Goal: Transaction & Acquisition: Book appointment/travel/reservation

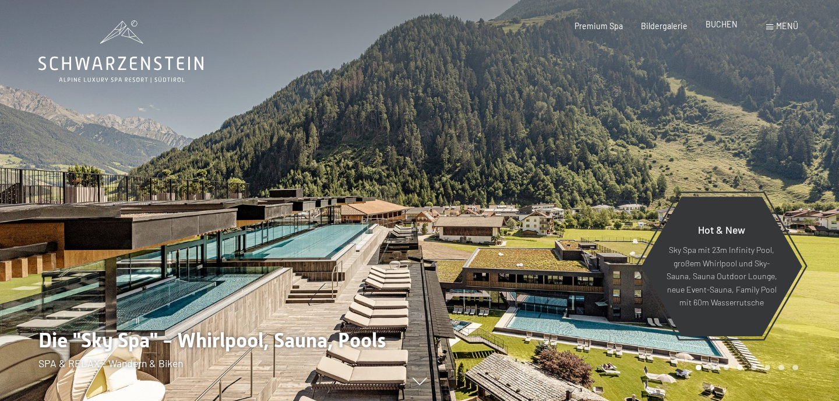
click at [731, 27] on span "BUCHEN" at bounding box center [721, 24] width 32 height 10
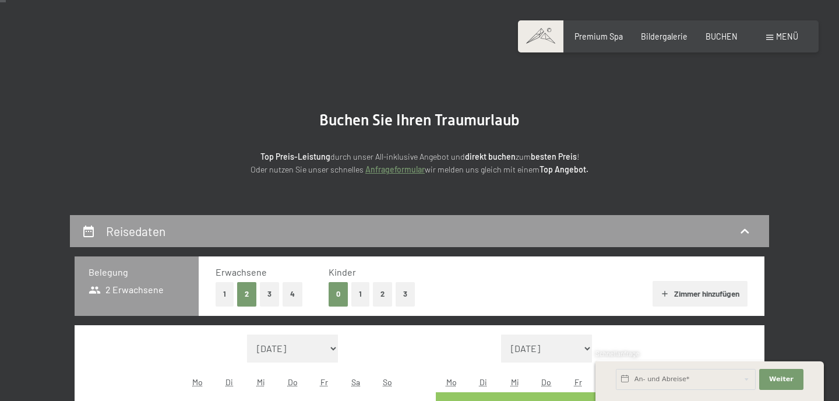
scroll to position [37, 0]
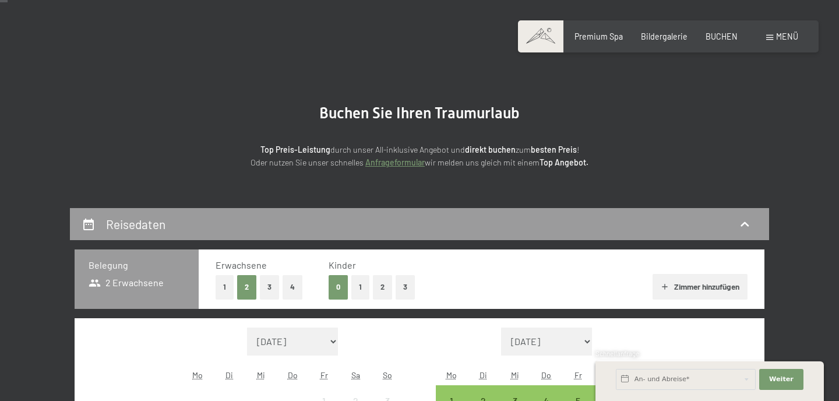
click at [382, 290] on button "2" at bounding box center [382, 287] width 19 height 24
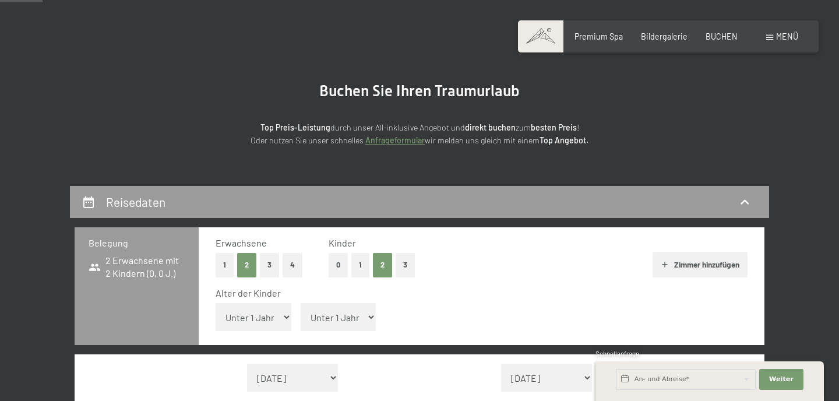
scroll to position [63, 0]
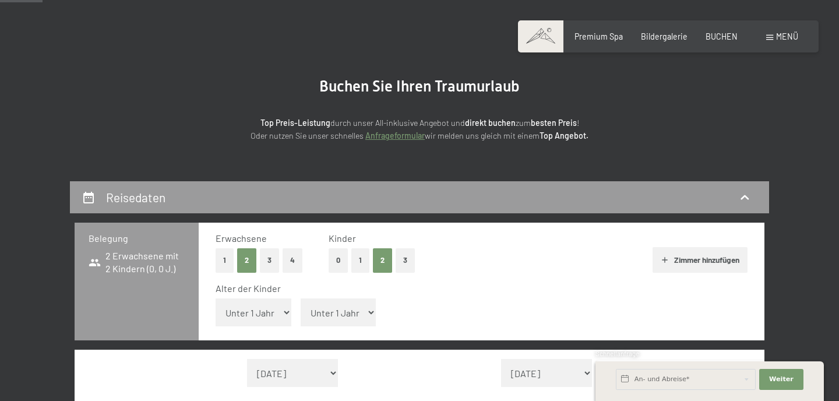
click at [366, 309] on select "Unter 1 Jahr 1 Jahr 2 Jahre 3 Jahre 4 Jahre 5 Jahre 6 Jahre 7 Jahre 8 Jahre 9 J…" at bounding box center [339, 312] width 76 height 28
select select "17"
click at [285, 312] on select "Unter 1 Jahr 1 Jahr 2 Jahre 3 Jahre 4 Jahre 5 Jahre 6 Jahre 7 Jahre 8 Jahre 9 J…" at bounding box center [254, 312] width 76 height 28
select select "13"
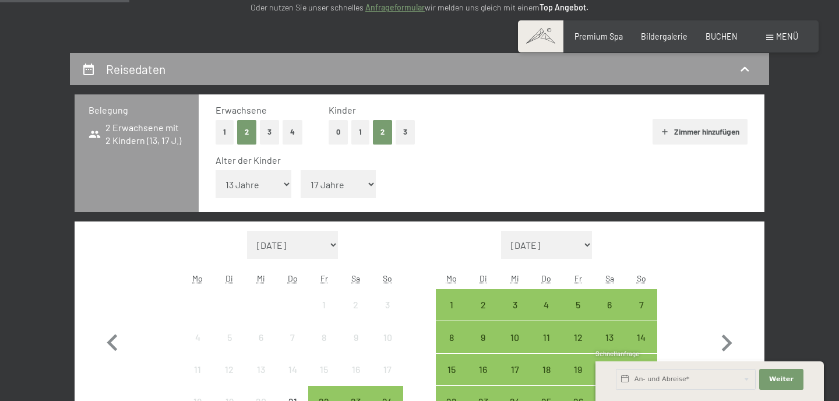
scroll to position [192, 0]
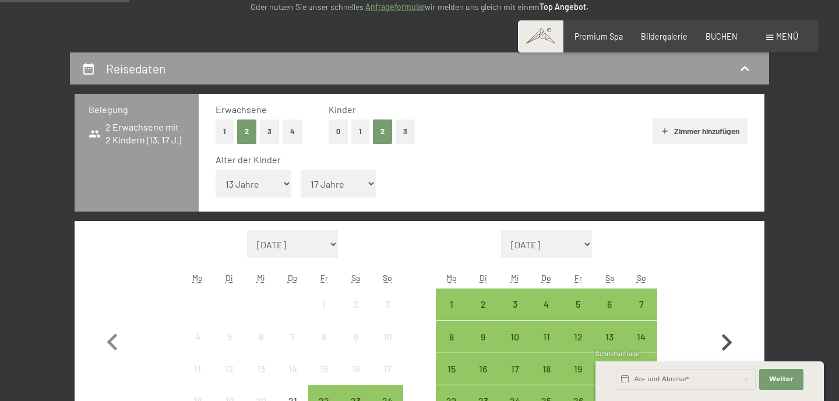
click at [731, 333] on icon "button" at bounding box center [726, 343] width 34 height 34
select select "[DATE]"
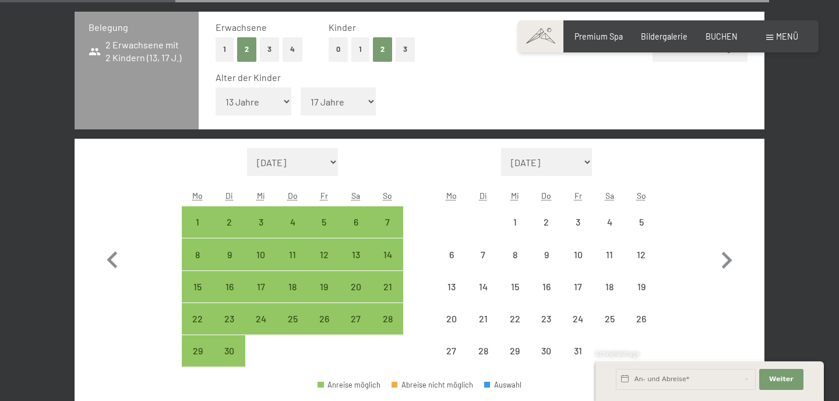
scroll to position [280, 0]
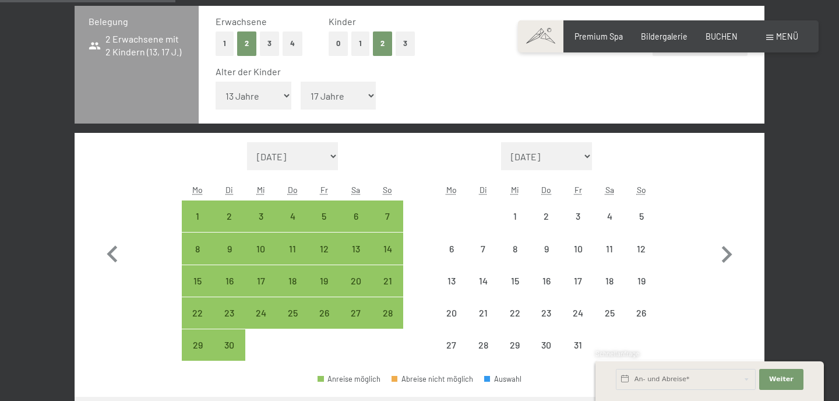
select select "[DATE]"
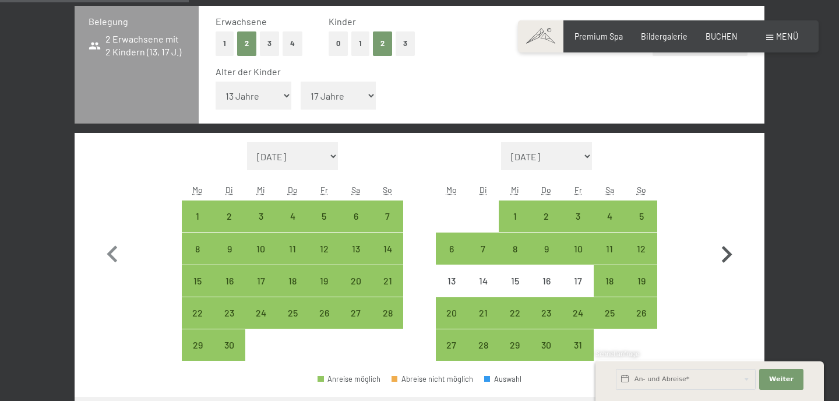
click at [729, 250] on icon "button" at bounding box center [726, 255] width 34 height 34
select select "[DATE]"
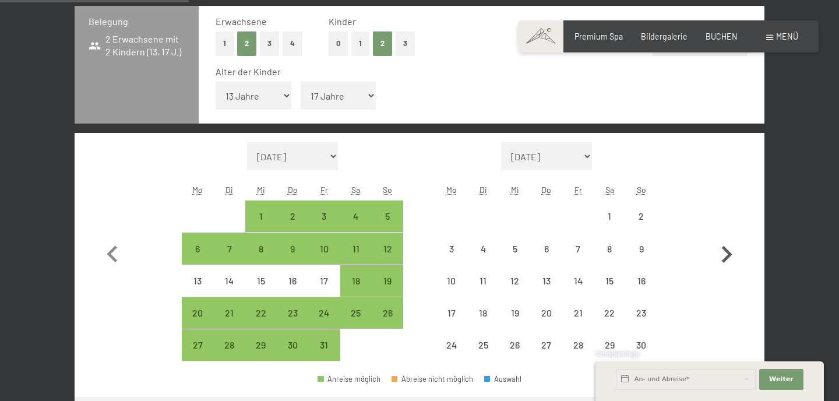
click at [729, 249] on icon "button" at bounding box center [726, 255] width 34 height 34
select select "[DATE]"
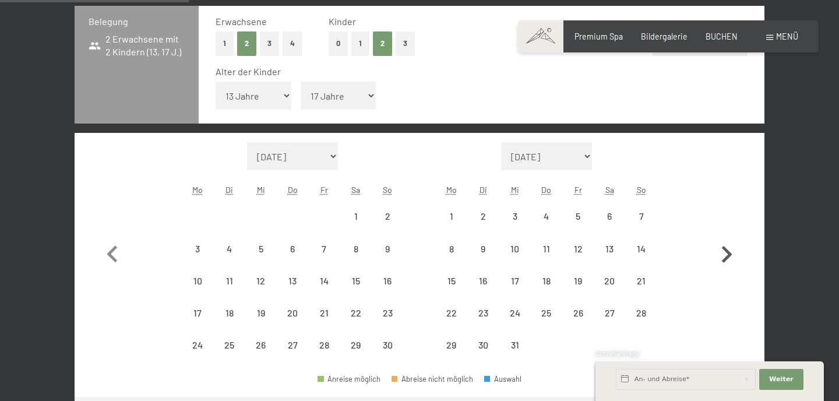
select select "[DATE]"
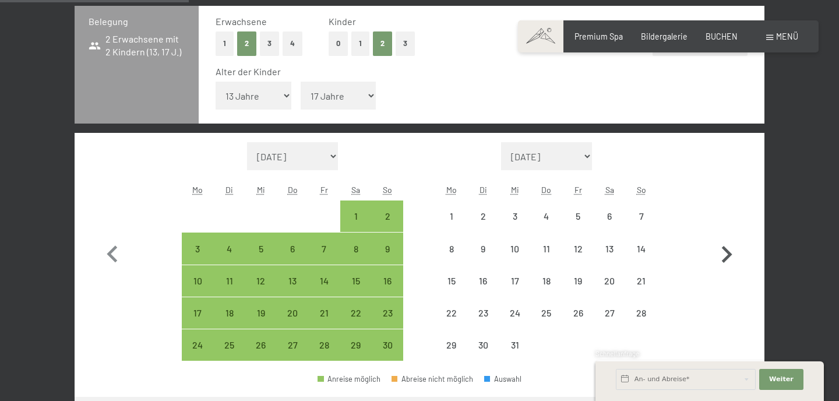
select select "[DATE]"
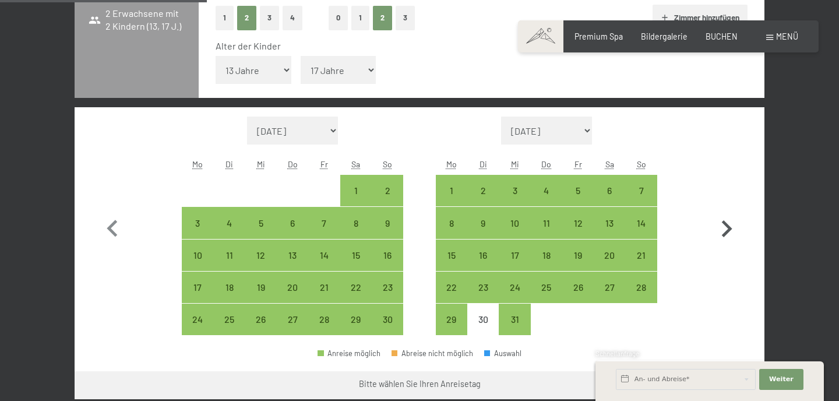
scroll to position [307, 0]
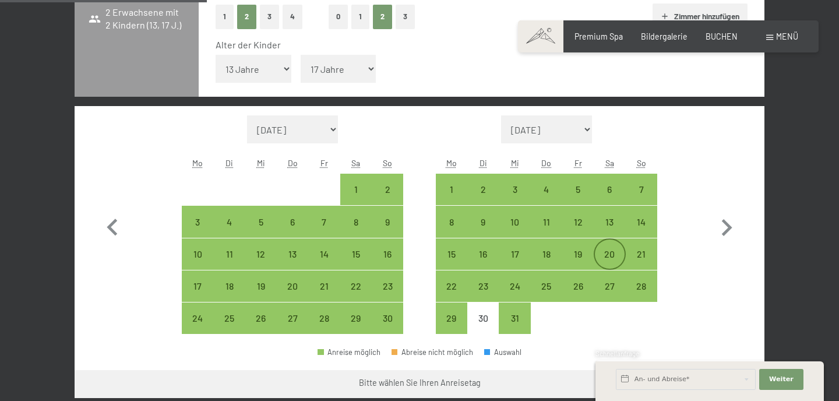
click at [616, 253] on div "20" at bounding box center [609, 263] width 29 height 29
select select "[DATE]"
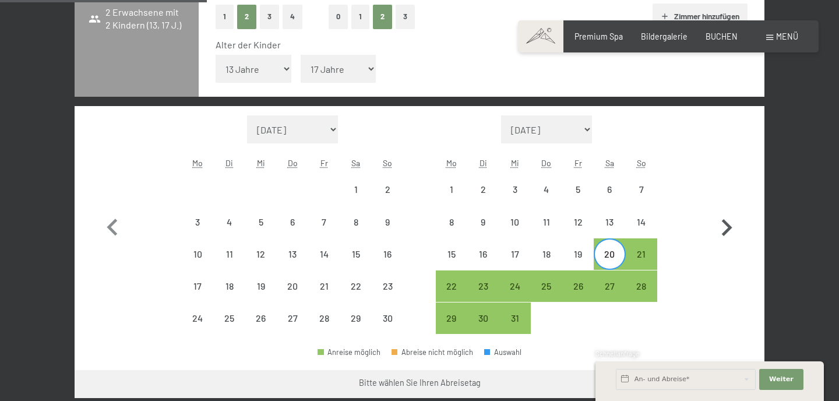
click at [725, 223] on icon "button" at bounding box center [727, 227] width 10 height 17
select select "[DATE]"
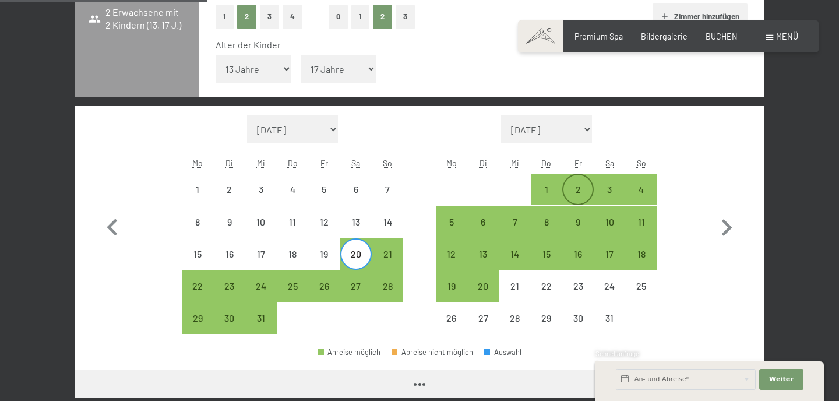
select select "[DATE]"
click at [577, 182] on div "2" at bounding box center [577, 189] width 29 height 29
select select "[DATE]"
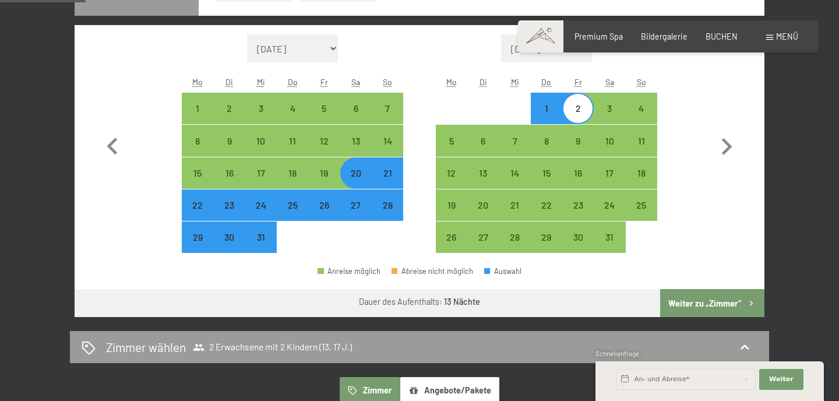
scroll to position [389, 0]
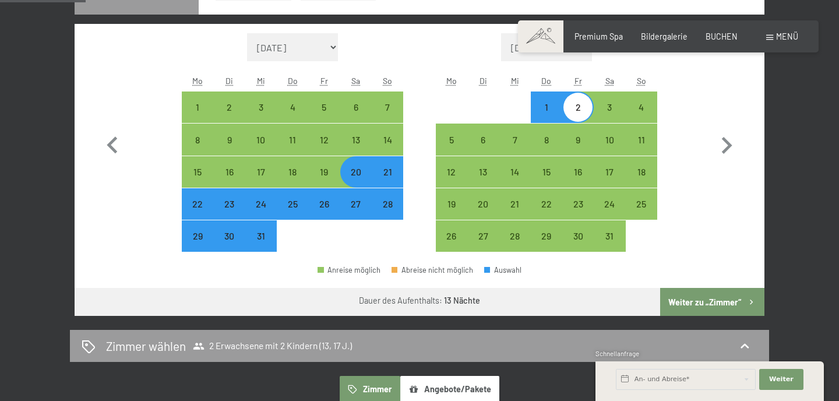
click at [685, 299] on button "Weiter zu „Zimmer“" at bounding box center [712, 302] width 104 height 28
select select "[DATE]"
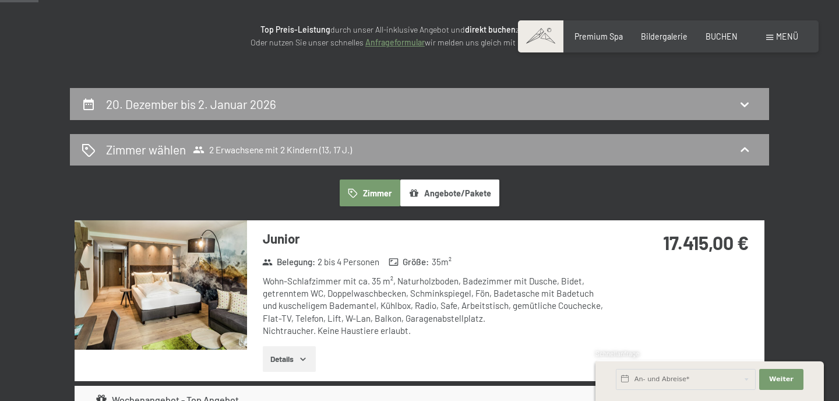
scroll to position [154, 0]
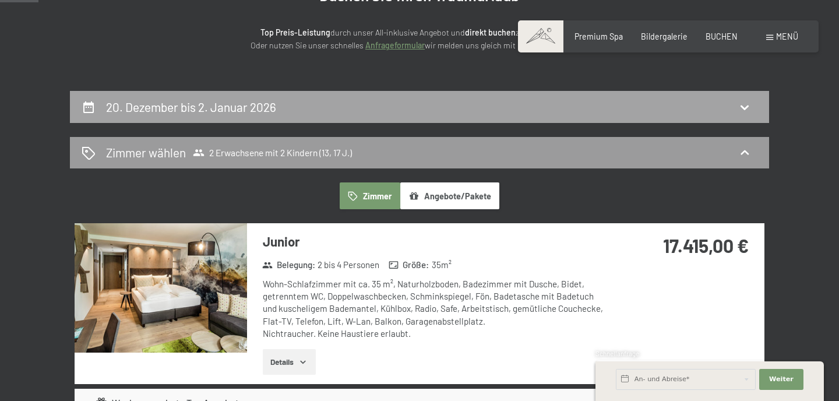
click at [744, 109] on icon at bounding box center [744, 107] width 8 height 5
select select "13"
select select "17"
select select "[DATE]"
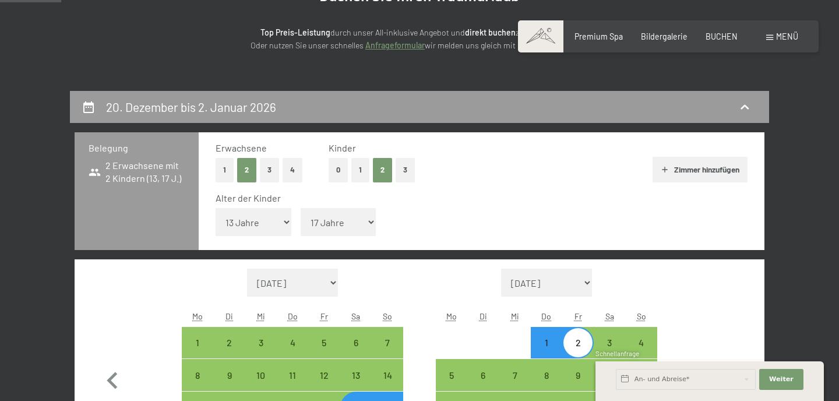
scroll to position [245, 0]
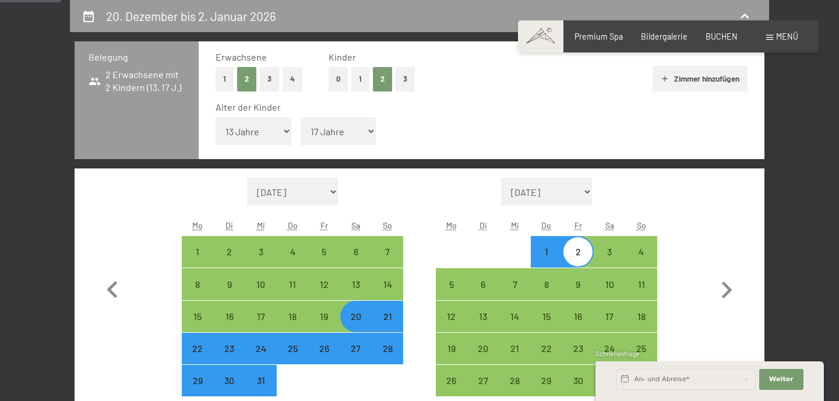
click at [201, 349] on div "22" at bounding box center [197, 358] width 29 height 29
select select "[DATE]"
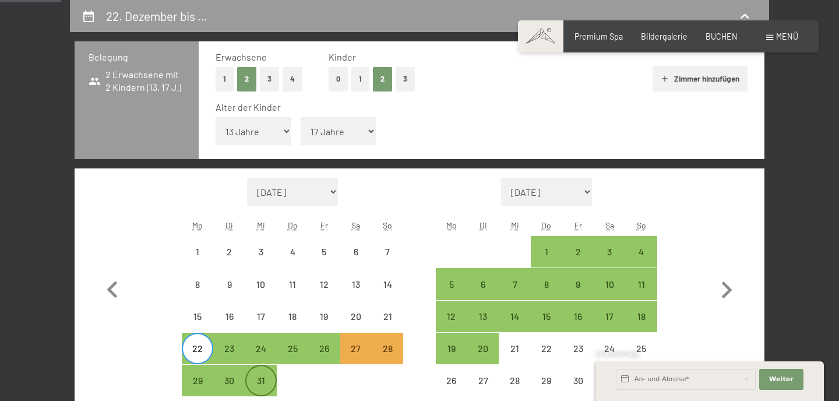
click at [255, 384] on div "31" at bounding box center [260, 390] width 29 height 29
select select "[DATE]"
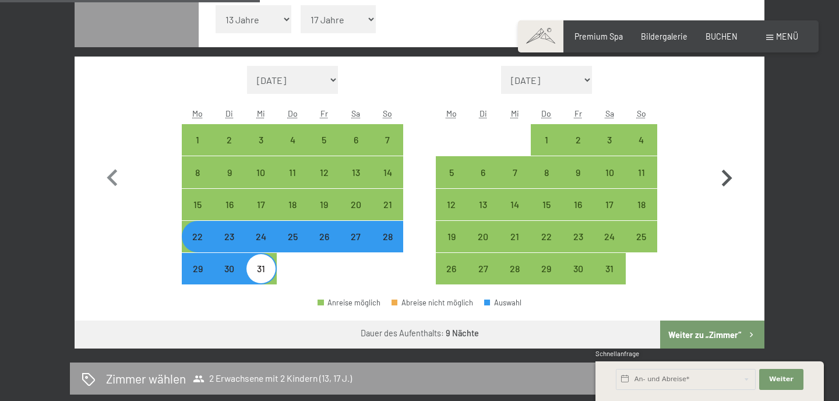
scroll to position [360, 0]
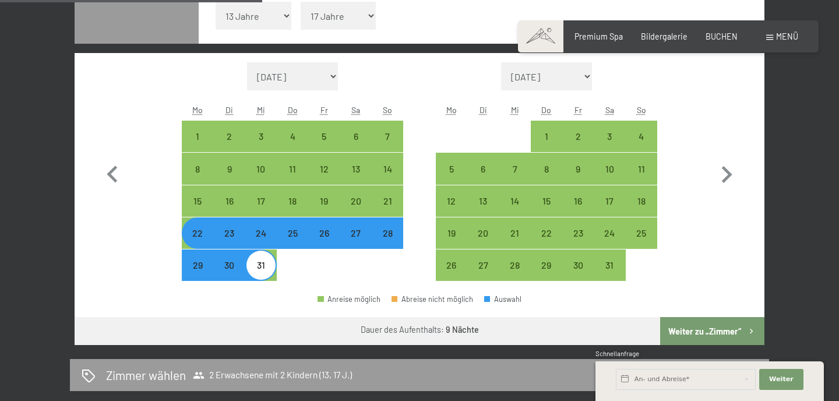
click at [701, 330] on button "Weiter zu „Zimmer“" at bounding box center [712, 331] width 104 height 28
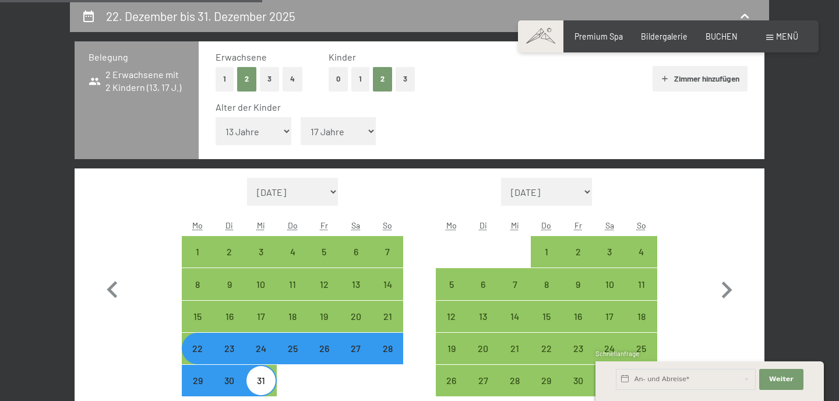
select select "[DATE]"
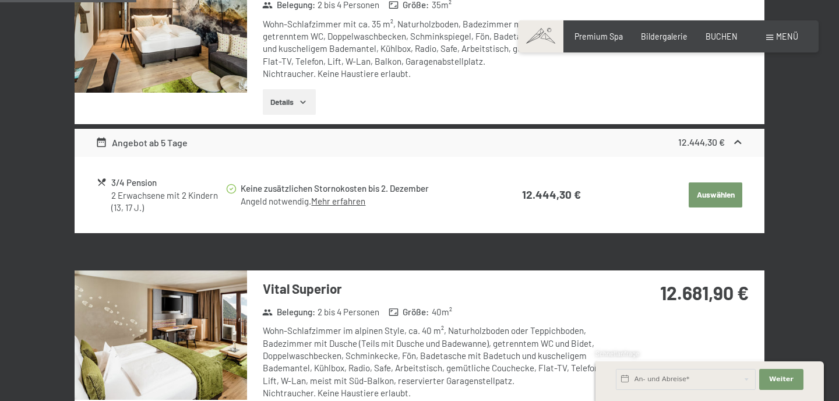
scroll to position [418, 0]
